Goal: Communication & Community: Share content

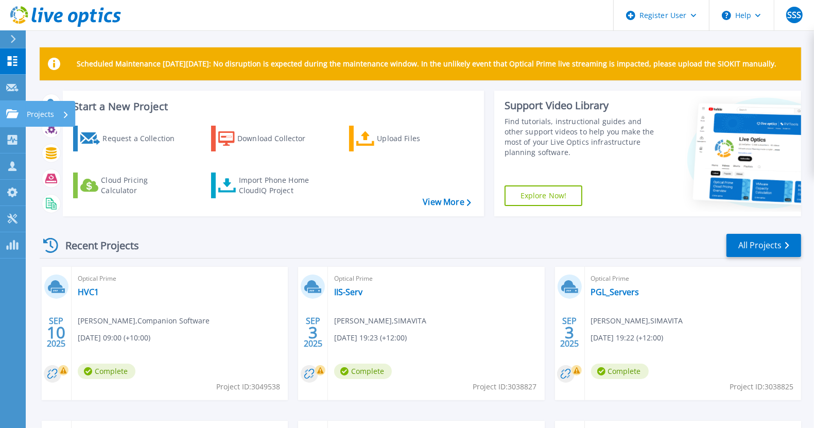
click at [13, 115] on icon at bounding box center [12, 113] width 12 height 9
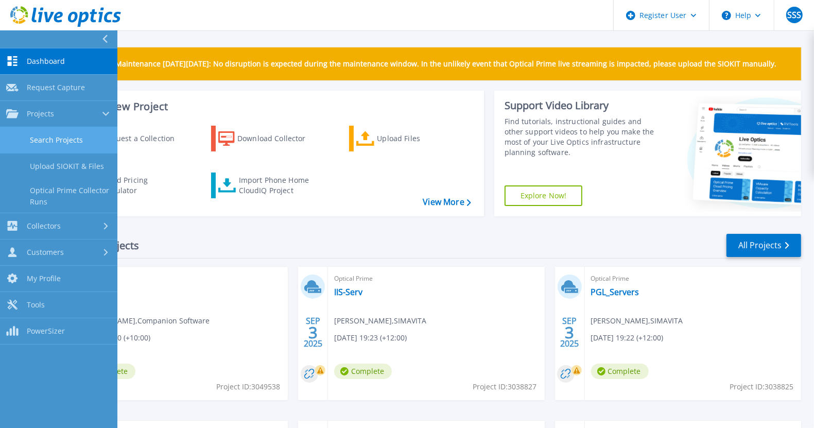
click at [63, 146] on link "Search Projects" at bounding box center [58, 140] width 117 height 26
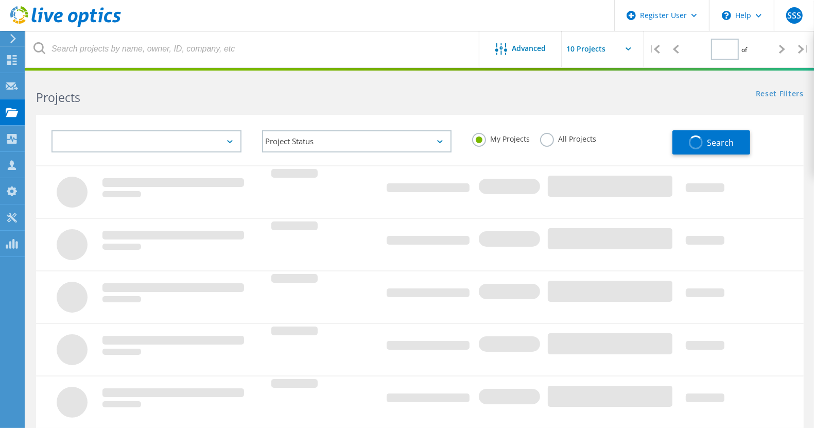
type input "1"
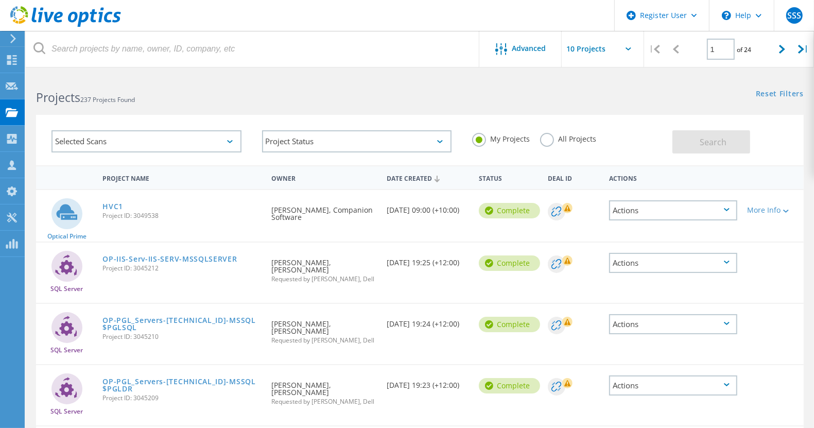
click at [547, 141] on label "All Projects" at bounding box center [568, 138] width 56 height 10
click at [0, 0] on input "All Projects" at bounding box center [0, 0] width 0 height 0
click at [707, 142] on span "Search" at bounding box center [713, 141] width 27 height 11
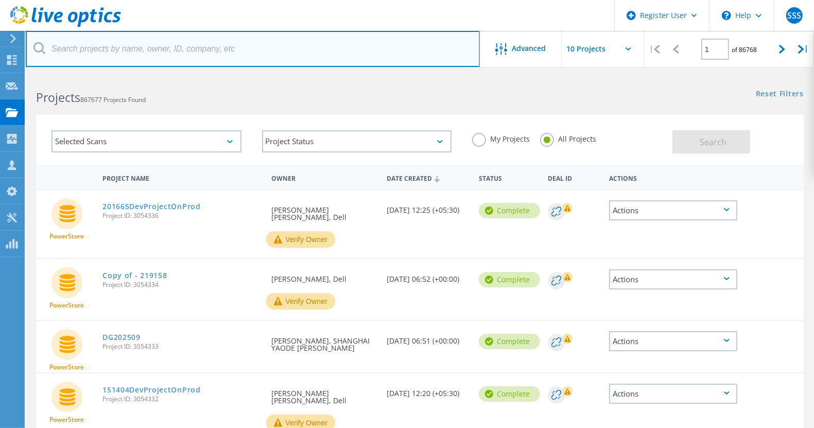
click at [372, 49] on input "text" at bounding box center [253, 49] width 454 height 36
type input "prima printing"
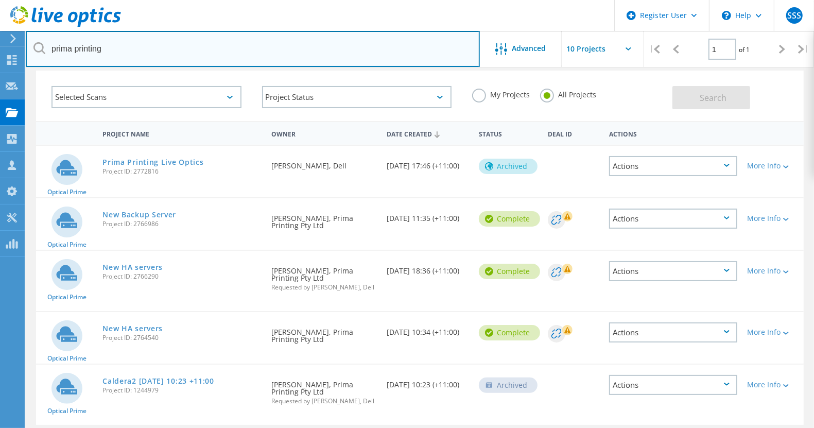
scroll to position [44, 0]
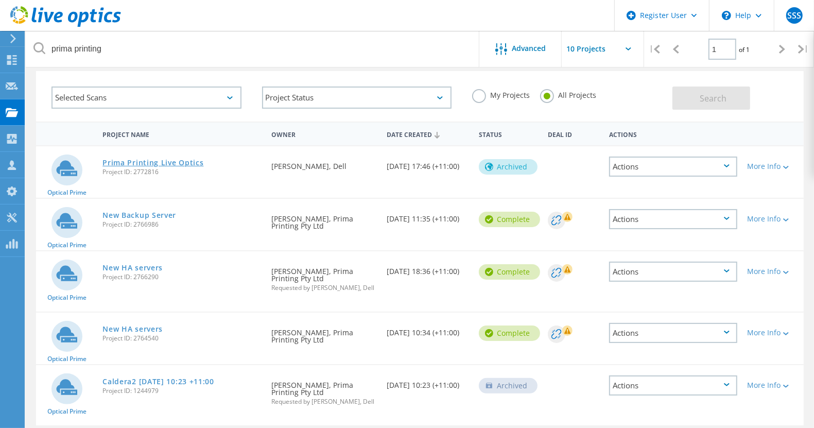
click at [169, 163] on link "Prima Printing Live Optics" at bounding box center [152, 162] width 101 height 7
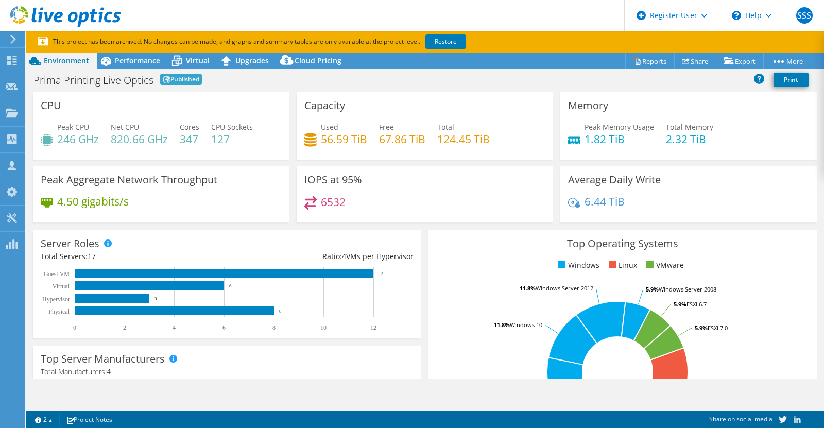
select select "USD"
click at [698, 60] on link "Share" at bounding box center [695, 61] width 42 height 16
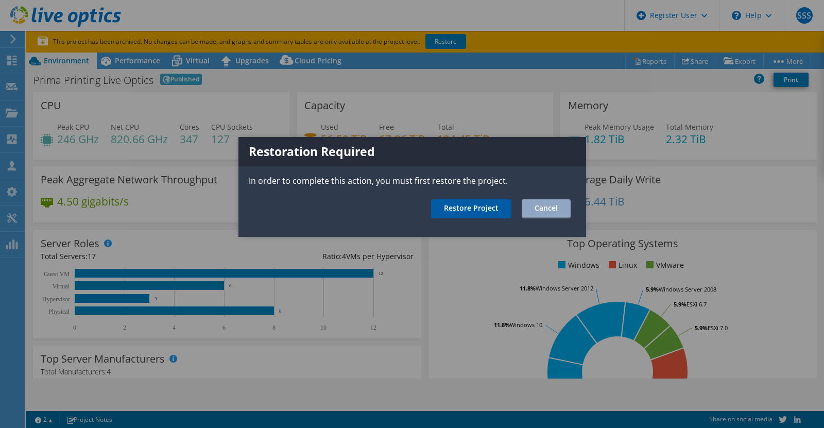
click at [462, 211] on link "Restore Project" at bounding box center [471, 208] width 80 height 19
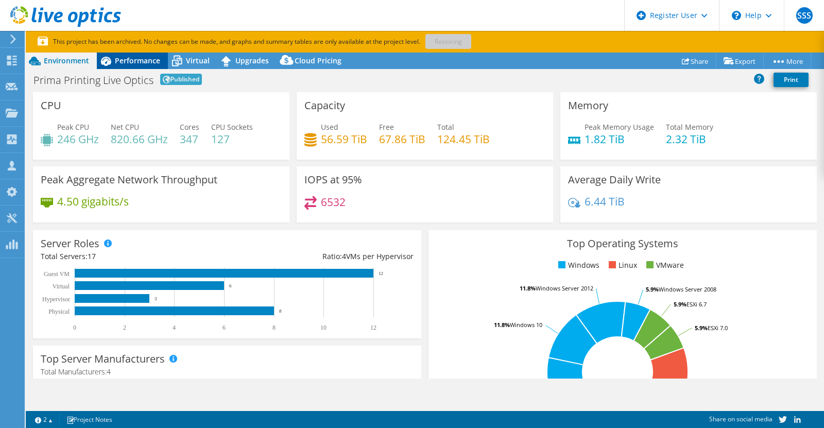
click at [140, 59] on span "Performance" at bounding box center [137, 61] width 45 height 10
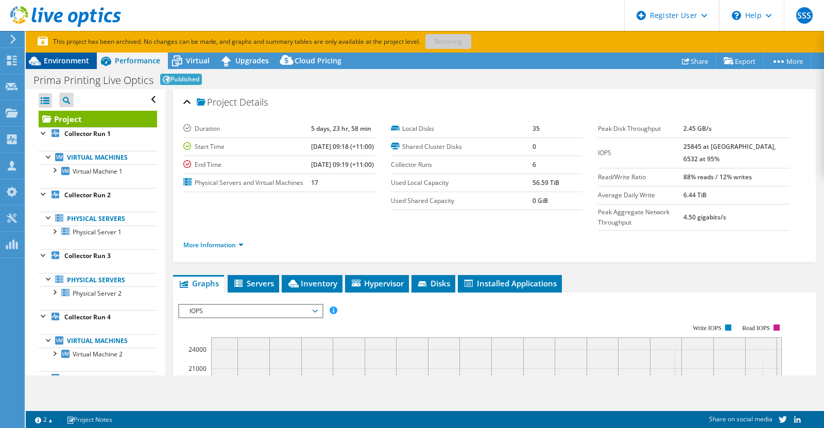
click at [57, 63] on span "Environment" at bounding box center [66, 61] width 45 height 10
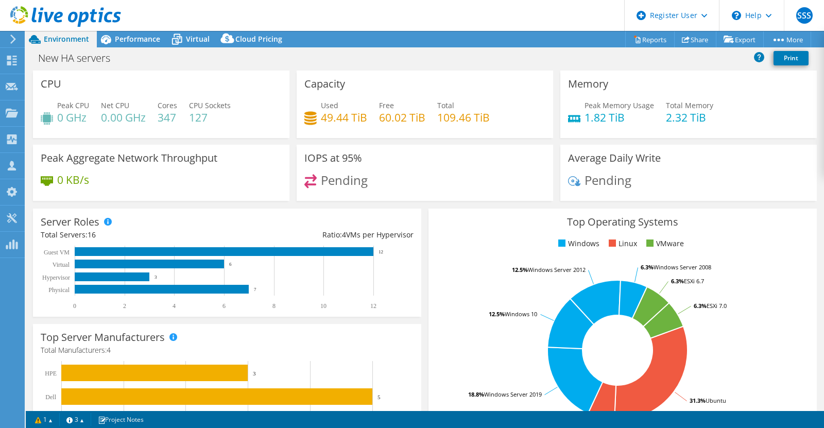
select select "[GEOGRAPHIC_DATA]"
select select "USD"
click at [133, 39] on span "Performance" at bounding box center [137, 39] width 45 height 10
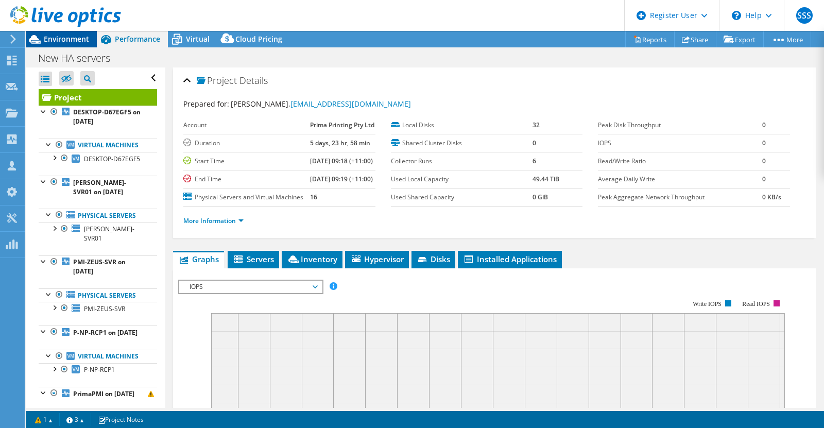
click at [59, 40] on span "Environment" at bounding box center [66, 39] width 45 height 10
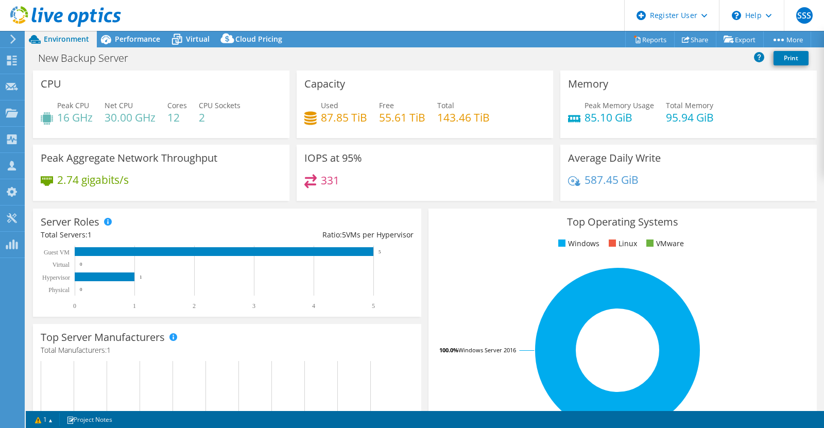
select select "USD"
click at [134, 40] on span "Performance" at bounding box center [137, 39] width 45 height 10
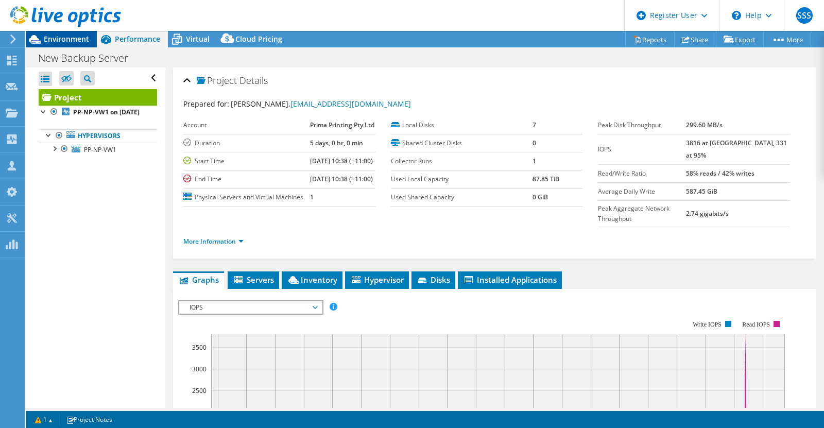
click at [67, 41] on span "Environment" at bounding box center [66, 39] width 45 height 10
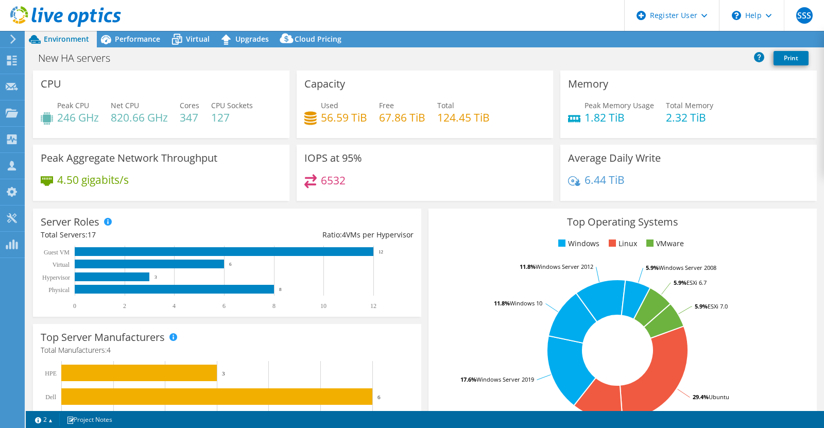
select select "USD"
click at [136, 40] on span "Performance" at bounding box center [137, 39] width 45 height 10
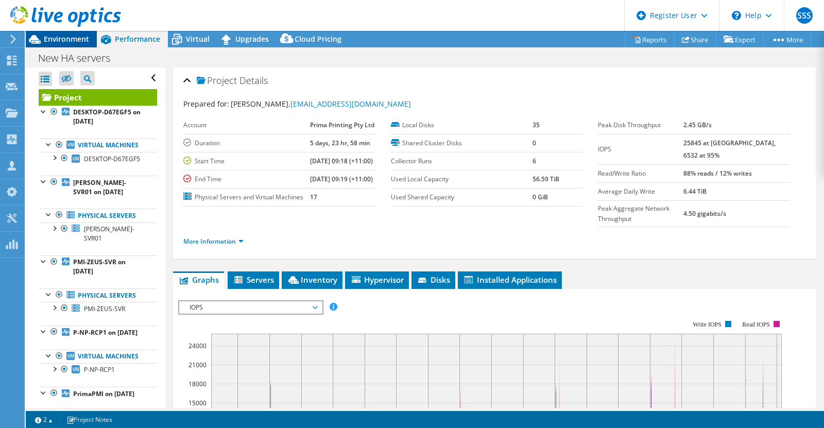
click at [62, 41] on span "Environment" at bounding box center [66, 39] width 45 height 10
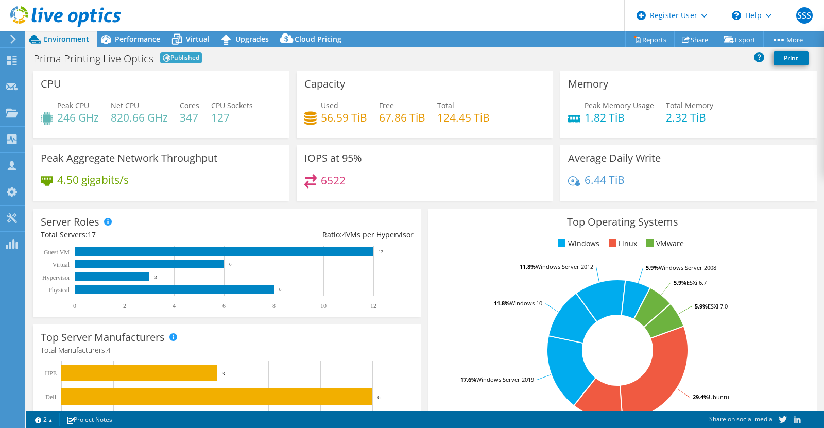
select select "USD"
click at [691, 36] on link "Share" at bounding box center [695, 39] width 42 height 16
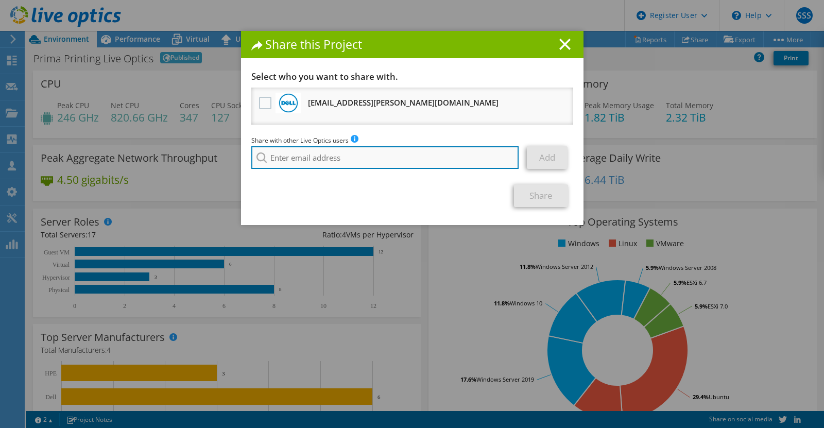
click at [299, 156] on input "search" at bounding box center [385, 157] width 268 height 23
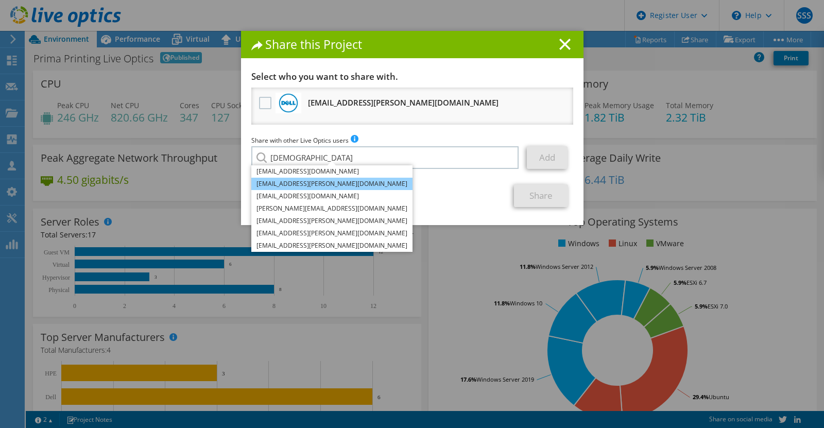
click at [287, 184] on li "[EMAIL_ADDRESS][PERSON_NAME][DOMAIN_NAME]" at bounding box center [331, 184] width 161 height 12
type input "[EMAIL_ADDRESS][PERSON_NAME][DOMAIN_NAME]"
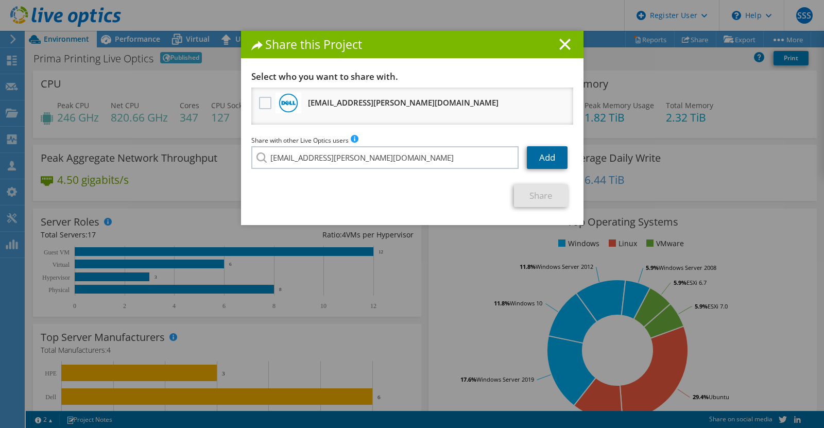
click at [541, 168] on link "Add" at bounding box center [547, 157] width 41 height 23
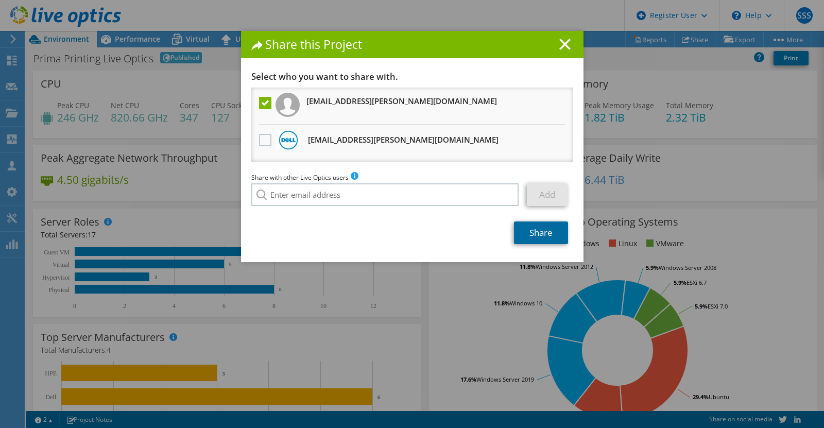
click at [531, 234] on link "Share" at bounding box center [541, 232] width 54 height 23
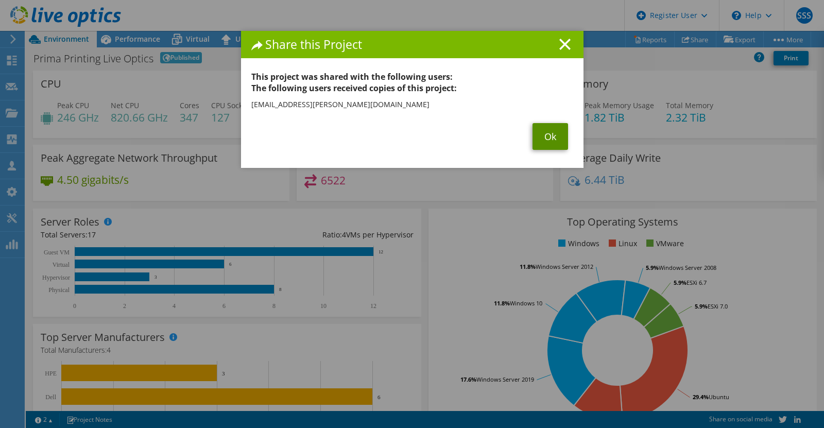
click at [542, 132] on link "Ok" at bounding box center [550, 136] width 36 height 27
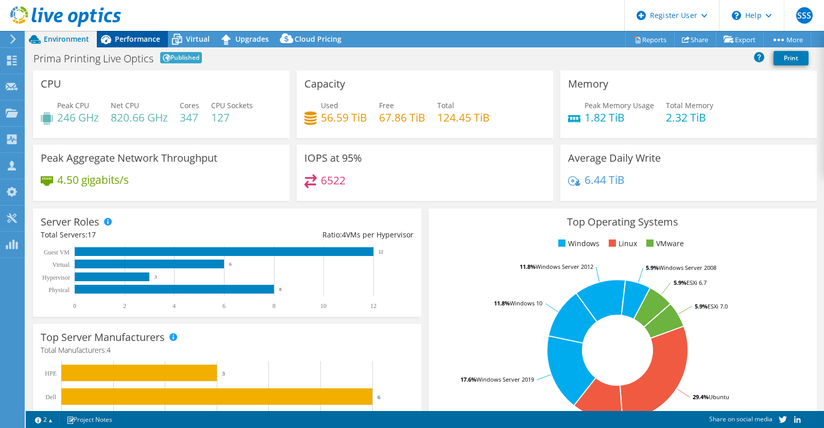
click at [134, 37] on span "Performance" at bounding box center [137, 39] width 45 height 10
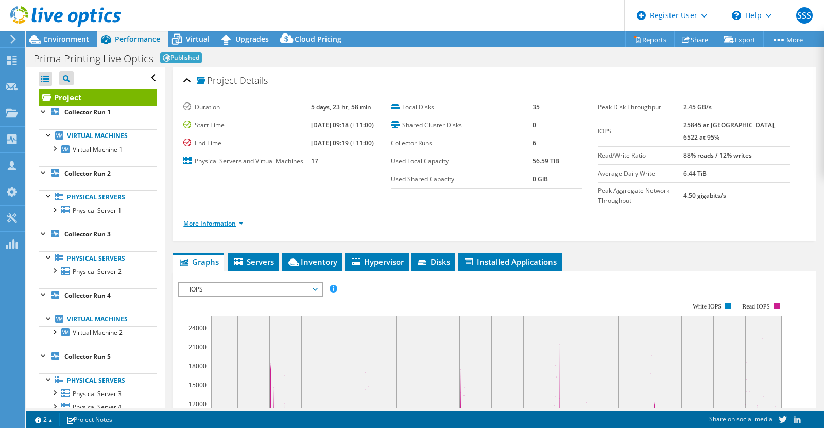
click at [206, 224] on link "More Information" at bounding box center [213, 223] width 60 height 9
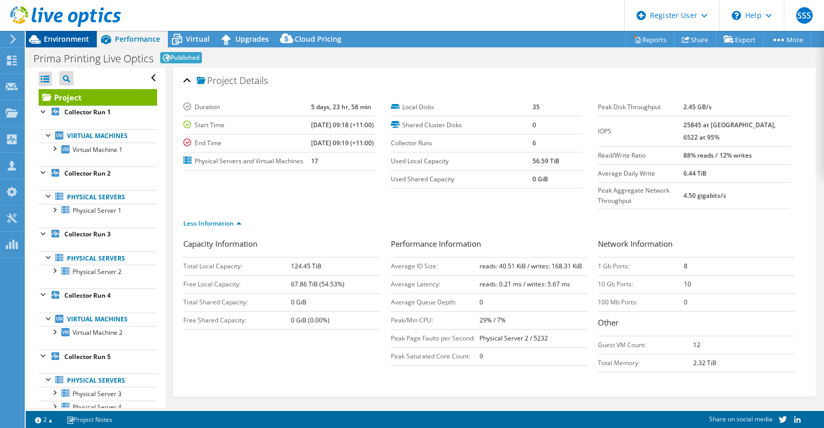
click at [68, 41] on span "Environment" at bounding box center [66, 39] width 45 height 10
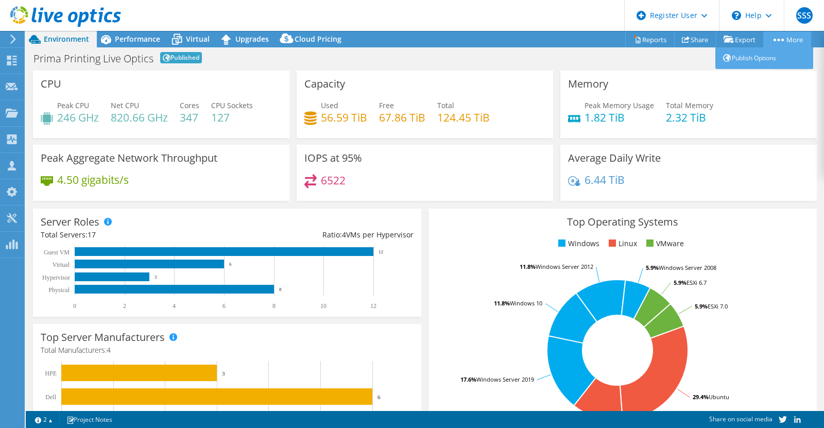
click at [778, 42] on link "More" at bounding box center [787, 39] width 48 height 16
click at [425, 246] on div "Top Operating Systems Windows Linux VMware 29.4% Ubuntu 11.8% Debian 17.6% Wind…" at bounding box center [622, 332] width 395 height 254
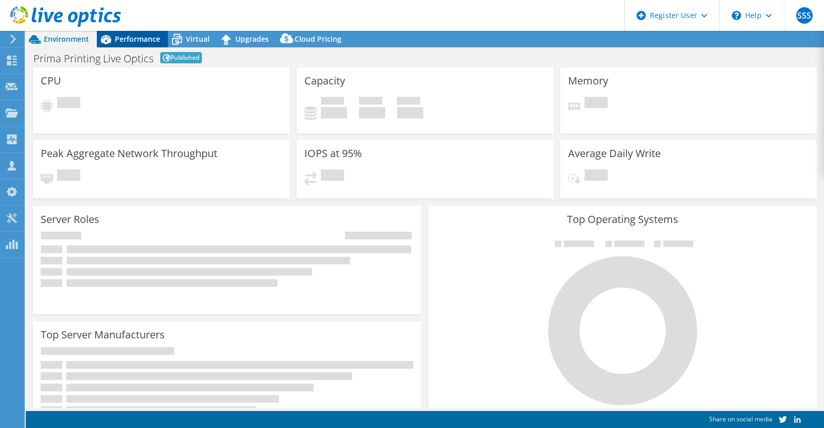
select select "USD"
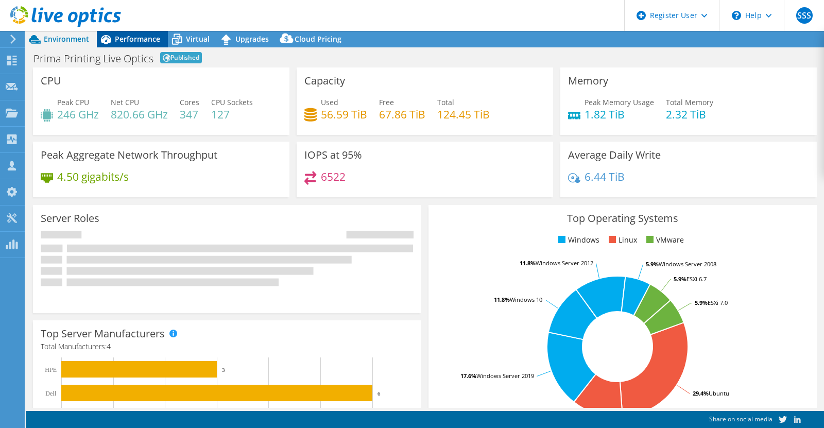
click at [142, 40] on span "Performance" at bounding box center [137, 39] width 45 height 10
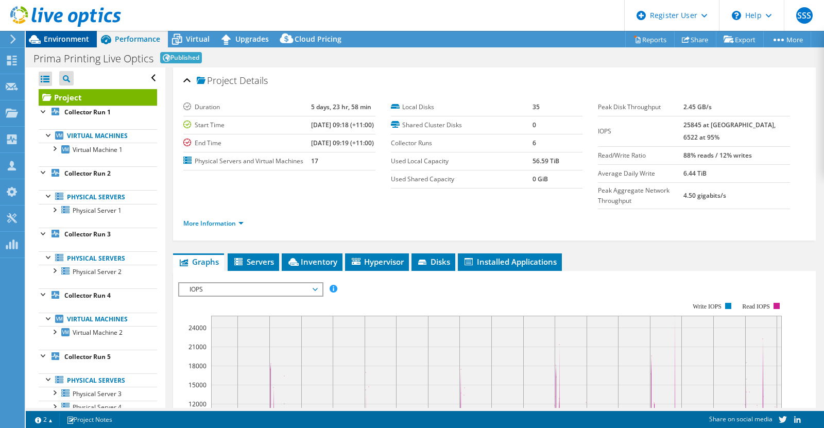
click at [73, 38] on span "Environment" at bounding box center [66, 39] width 45 height 10
